Goal: Task Accomplishment & Management: Use online tool/utility

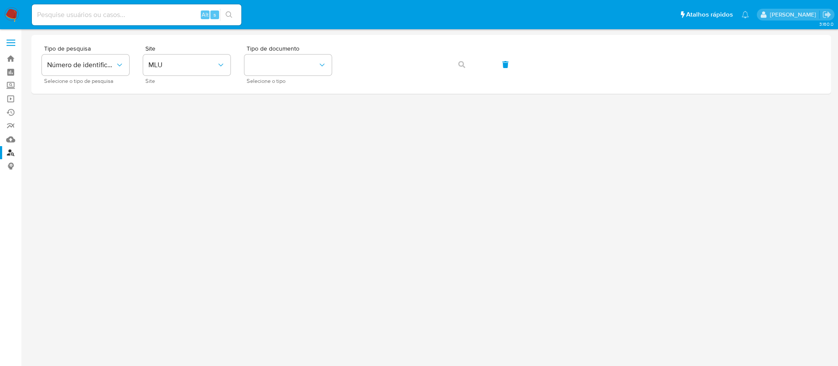
click at [266, 165] on div at bounding box center [431, 182] width 800 height 294
click at [9, 60] on link "Bandeja" at bounding box center [52, 59] width 104 height 14
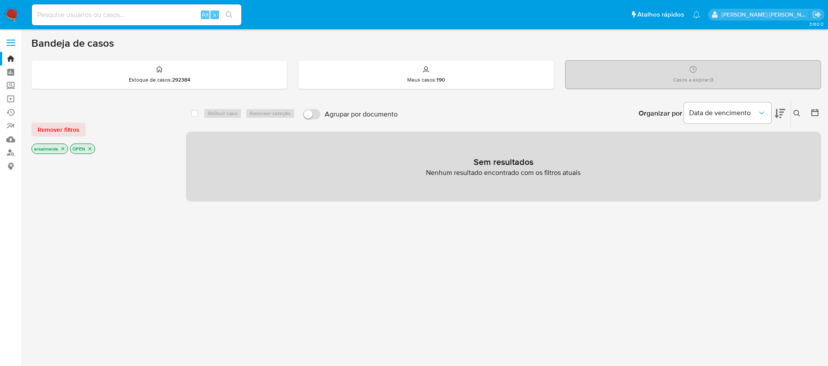
click at [796, 112] on icon at bounding box center [797, 113] width 7 height 7
click at [796, 110] on icon at bounding box center [797, 113] width 7 height 7
click at [180, 13] on input at bounding box center [137, 14] width 210 height 11
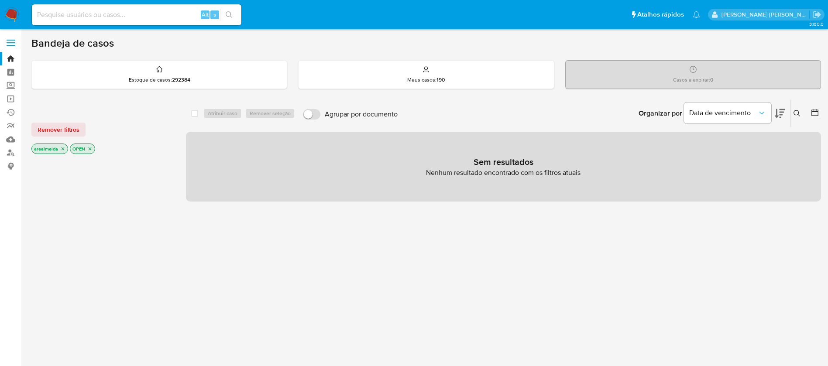
click at [180, 13] on input at bounding box center [137, 14] width 210 height 11
paste input "i1Dcj86nG6HKngbCQOEvqbBy"
type input "i1Dcj86nG6HKngbCQOEvqbBy"
click at [227, 15] on icon "search-icon" at bounding box center [229, 14] width 7 height 7
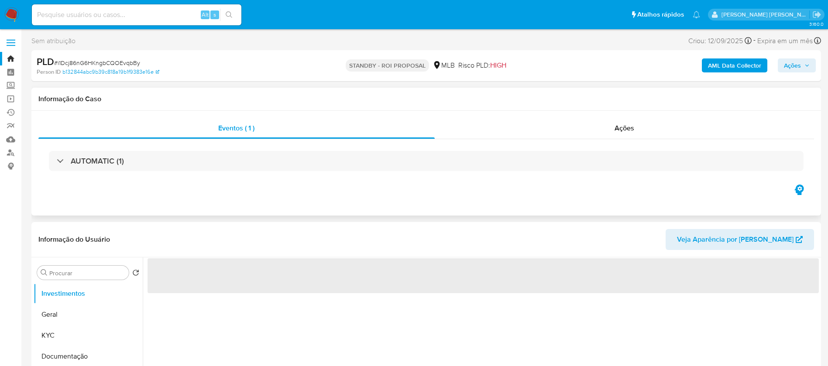
select select "10"
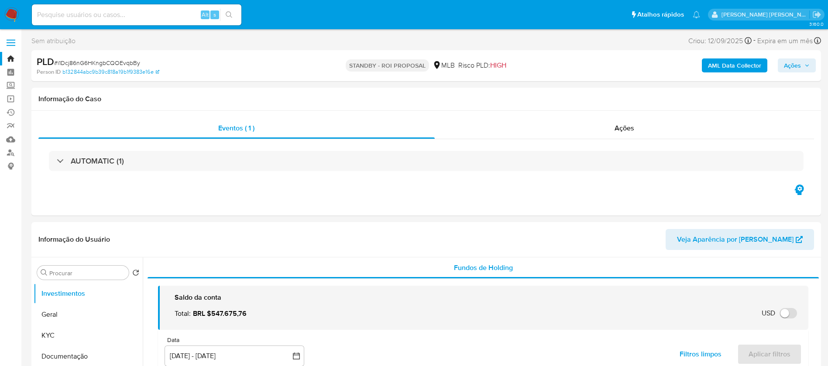
click at [10, 14] on img at bounding box center [11, 14] width 15 height 15
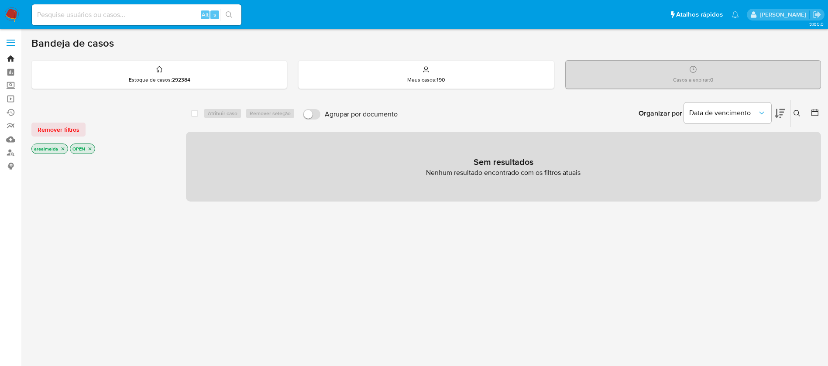
click at [9, 59] on link "Bandeja" at bounding box center [52, 59] width 104 height 14
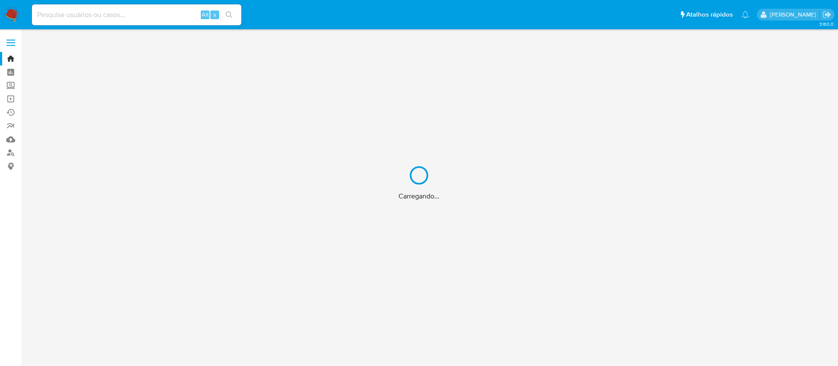
drag, startPoint x: 236, startPoint y: 23, endPoint x: 232, endPoint y: 17, distance: 7.3
click at [233, 18] on div "Carregando..." at bounding box center [419, 183] width 838 height 366
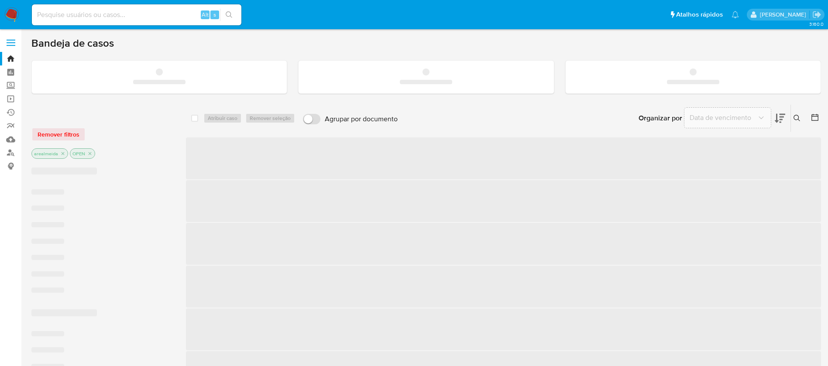
click at [227, 13] on icon "search-icon" at bounding box center [229, 14] width 7 height 7
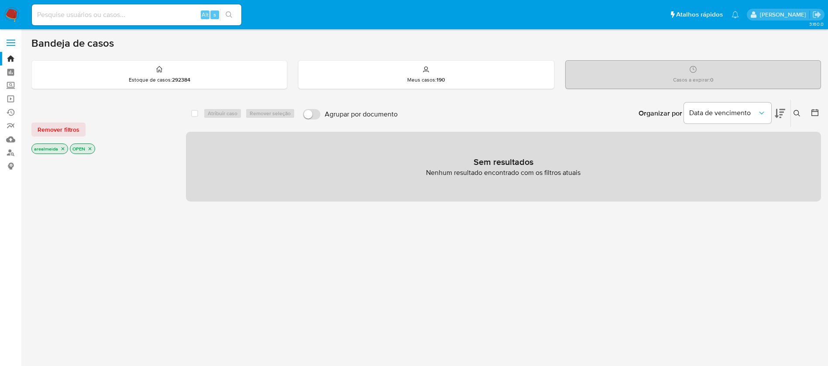
click at [227, 13] on icon "search-icon" at bounding box center [229, 14] width 7 height 7
click at [228, 14] on icon "search-icon" at bounding box center [229, 14] width 7 height 7
click at [798, 110] on icon at bounding box center [797, 113] width 7 height 7
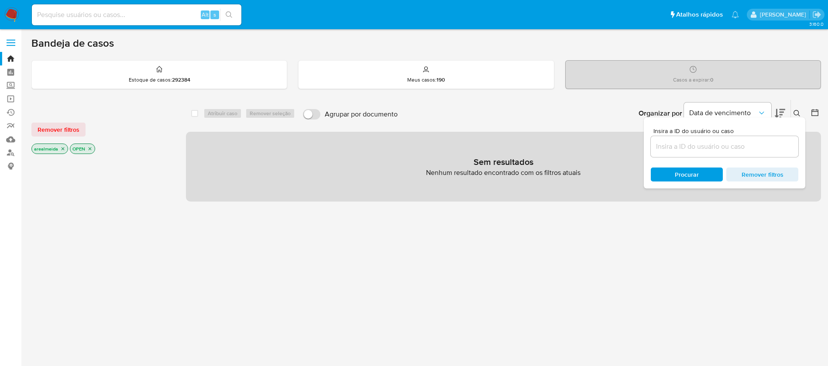
click at [708, 147] on input at bounding box center [725, 146] width 148 height 11
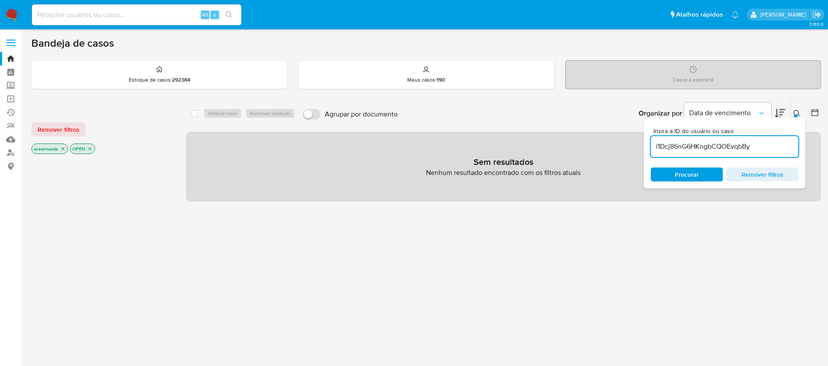
type input "i1Dcj86nG6HKngbCQOEvqbBy"
click at [62, 148] on icon "close-filter" at bounding box center [62, 148] width 5 height 5
click at [52, 150] on icon "close-filter" at bounding box center [51, 148] width 5 height 5
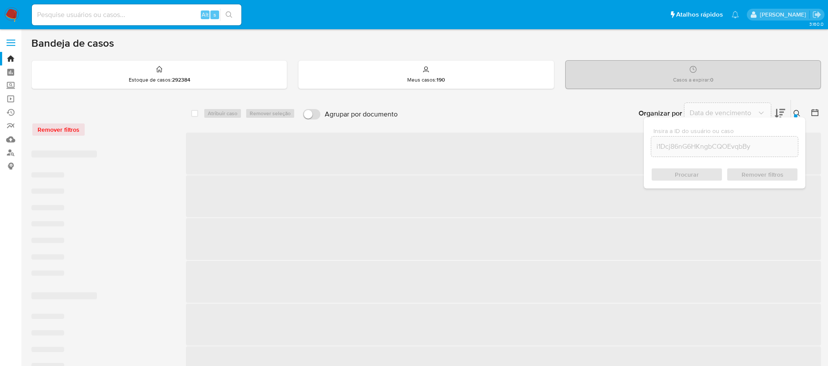
click at [52, 150] on div "‌ ‌ ‌ ‌ ‌ ‌ ‌ ‌" at bounding box center [101, 215] width 141 height 142
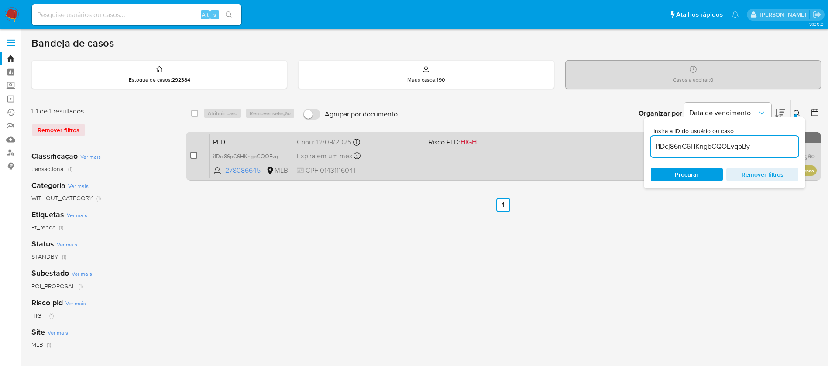
click at [191, 153] on input "checkbox" at bounding box center [193, 155] width 7 height 7
checkbox input "true"
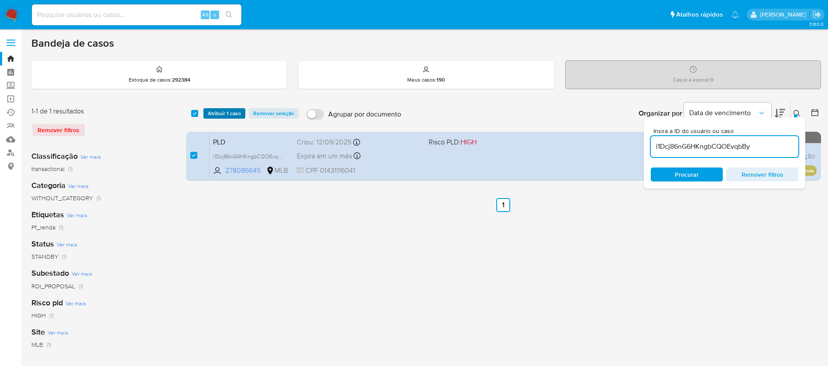
click at [213, 115] on span "Atribuir 1 caso" at bounding box center [224, 113] width 33 height 9
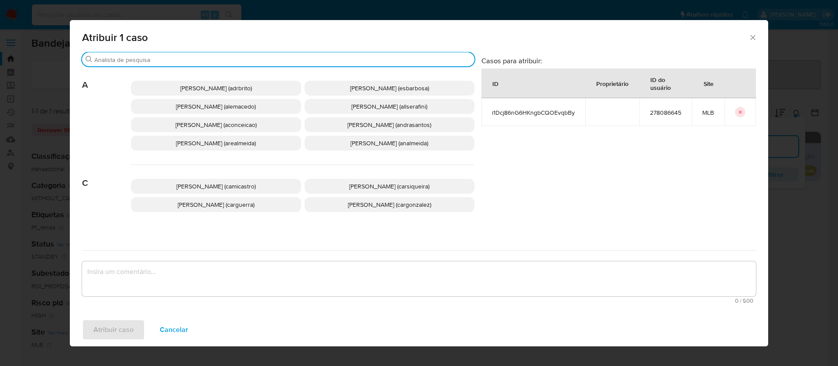
click at [163, 61] on input "Buscar" at bounding box center [282, 60] width 377 height 8
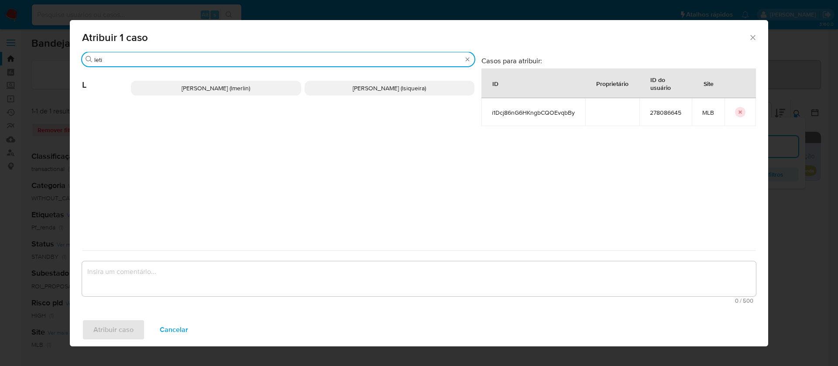
type input "leti"
click at [195, 91] on span "[PERSON_NAME] (lmerlin)" at bounding box center [216, 88] width 69 height 9
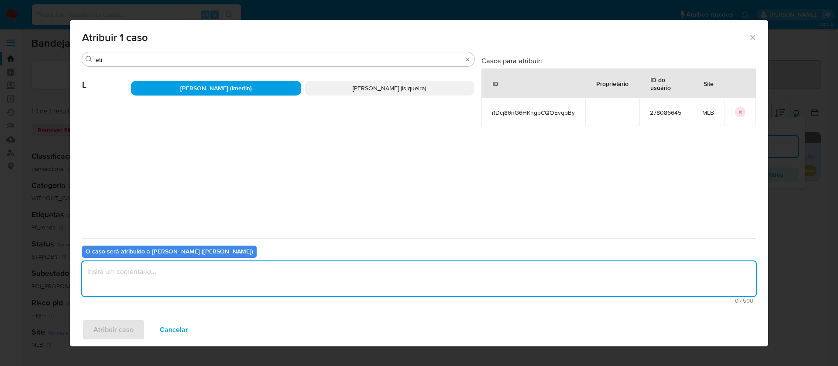
click at [155, 279] on textarea "assign-modal" at bounding box center [419, 279] width 674 height 35
type textarea "atribuido a pedido do analista"
click at [101, 331] on span "Atribuir caso" at bounding box center [113, 329] width 40 height 19
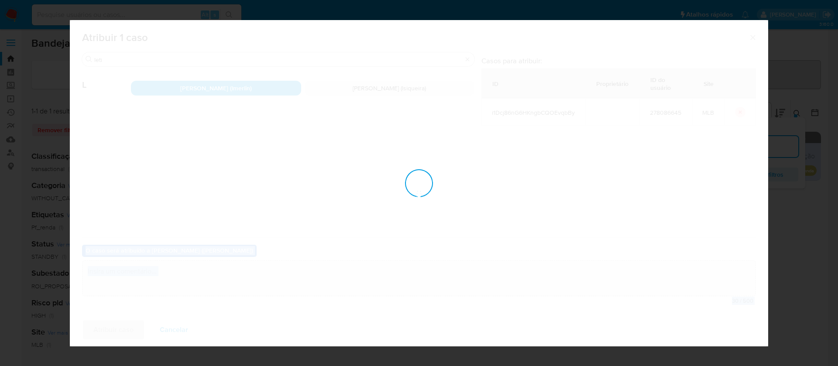
checkbox input "false"
